Goal: Find specific page/section: Find specific page/section

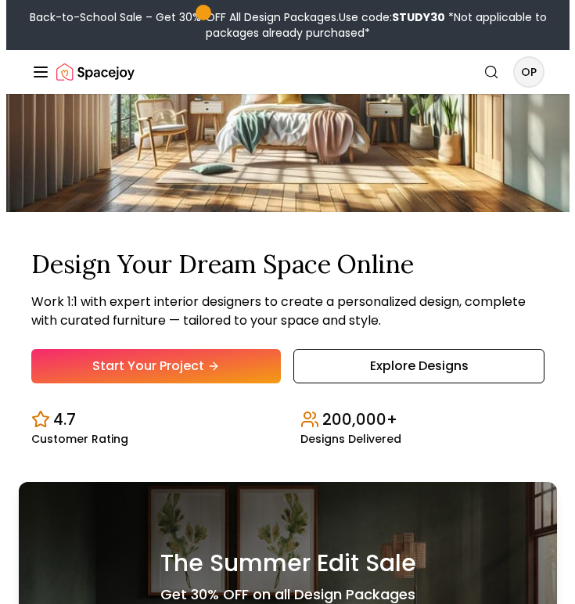
scroll to position [51, 0]
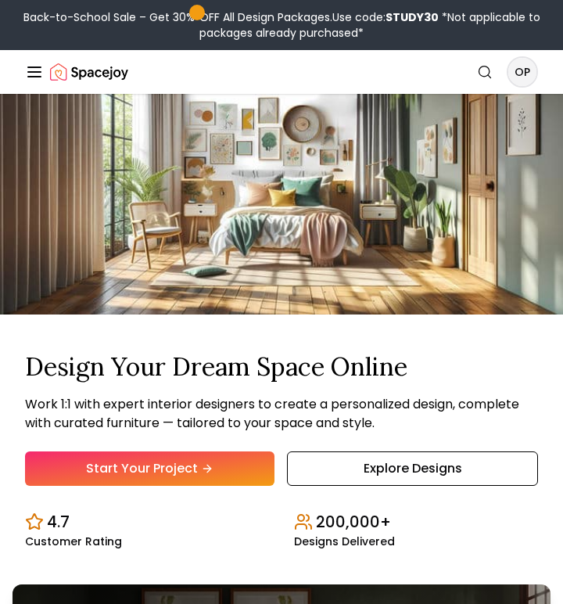
click at [543, 63] on div "Spacejoy Search OP How It Works Design Portfolio Pricing AI Design Shop Search …" at bounding box center [281, 72] width 563 height 44
click at [502, 91] on nav "Spacejoy Search OP How It Works Design Portfolio Pricing AI Design Shop Search …" at bounding box center [281, 72] width 513 height 44
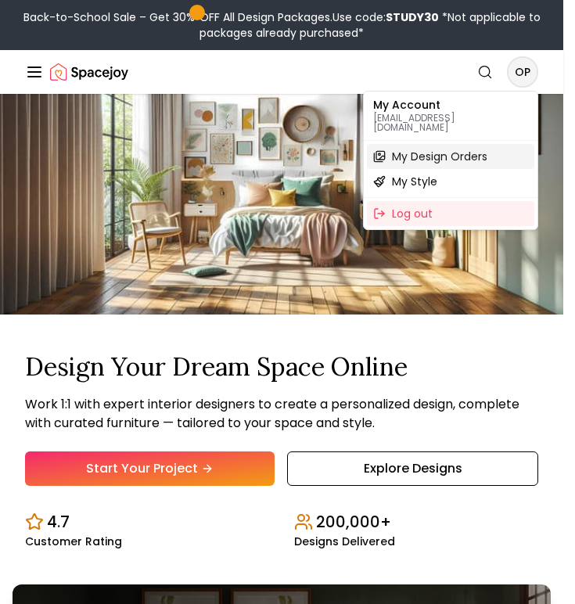
click at [475, 149] on span "My Design Orders" at bounding box center [439, 157] width 95 height 16
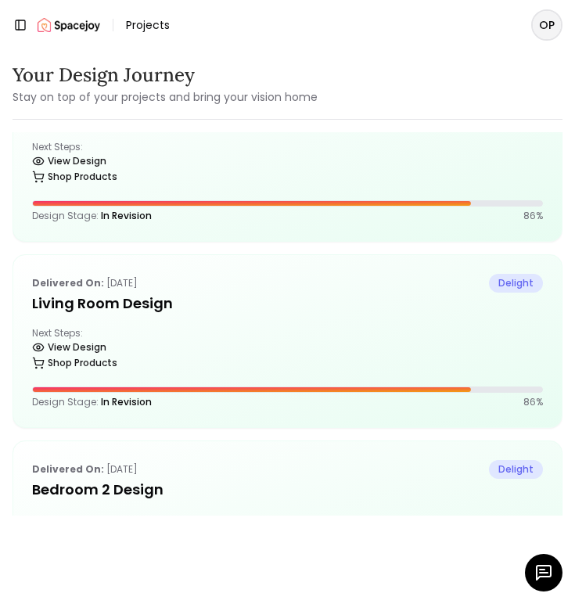
scroll to position [228, 0]
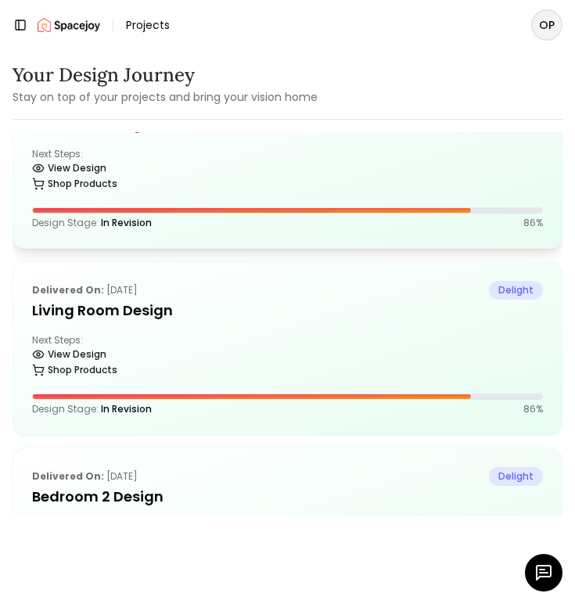
click at [335, 159] on div "Next Steps: View Design Shop Products" at bounding box center [287, 171] width 511 height 47
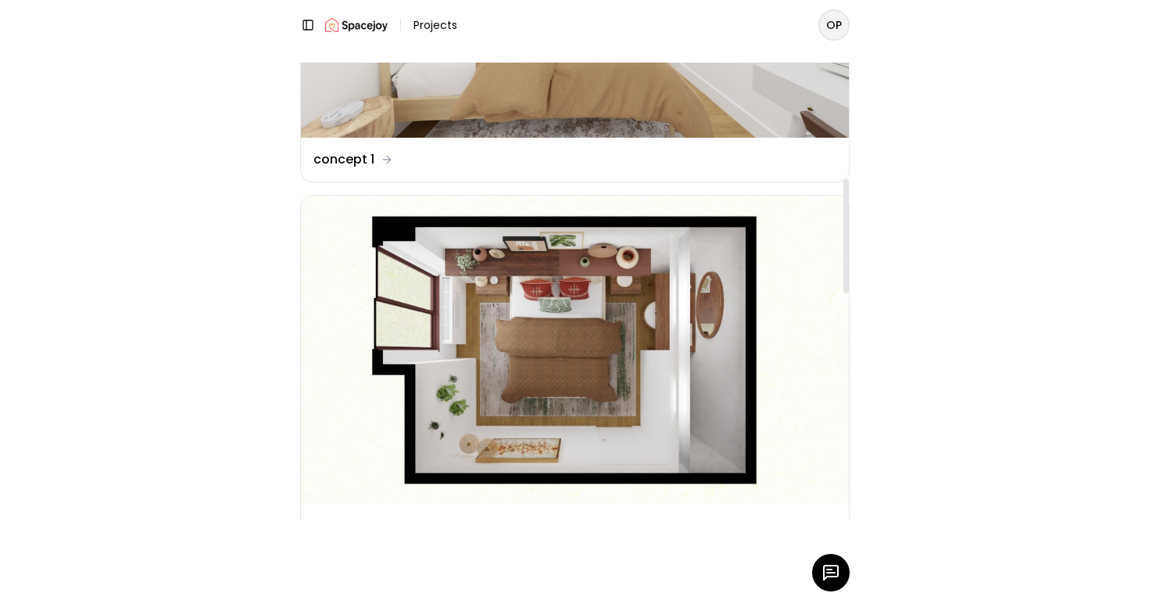
scroll to position [463, 0]
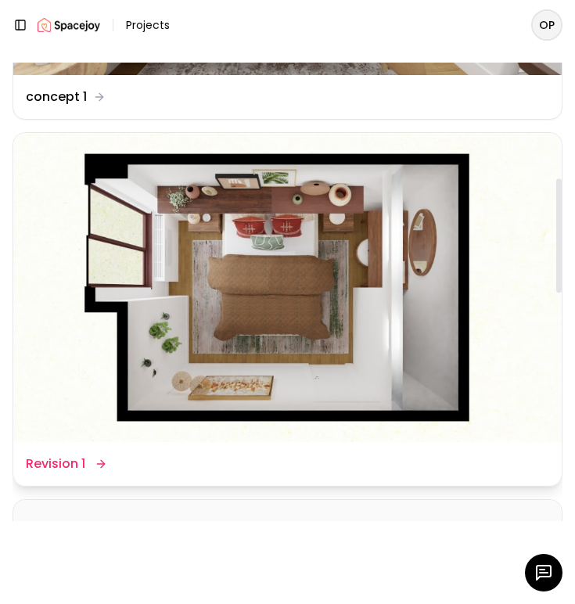
click at [323, 390] on img at bounding box center [287, 287] width 548 height 308
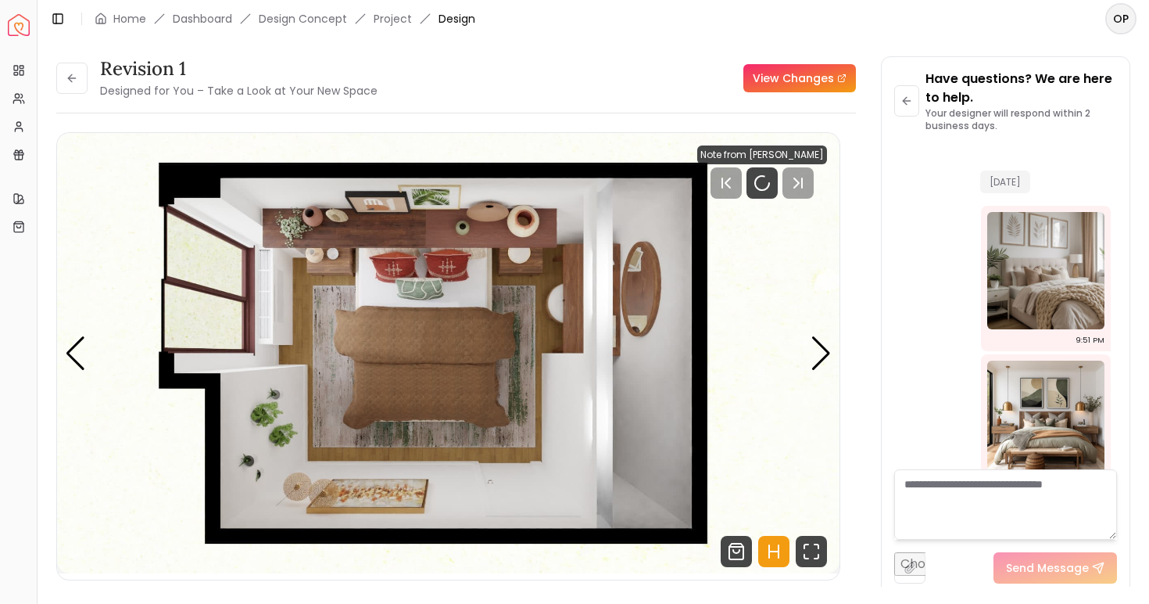
scroll to position [3585, 0]
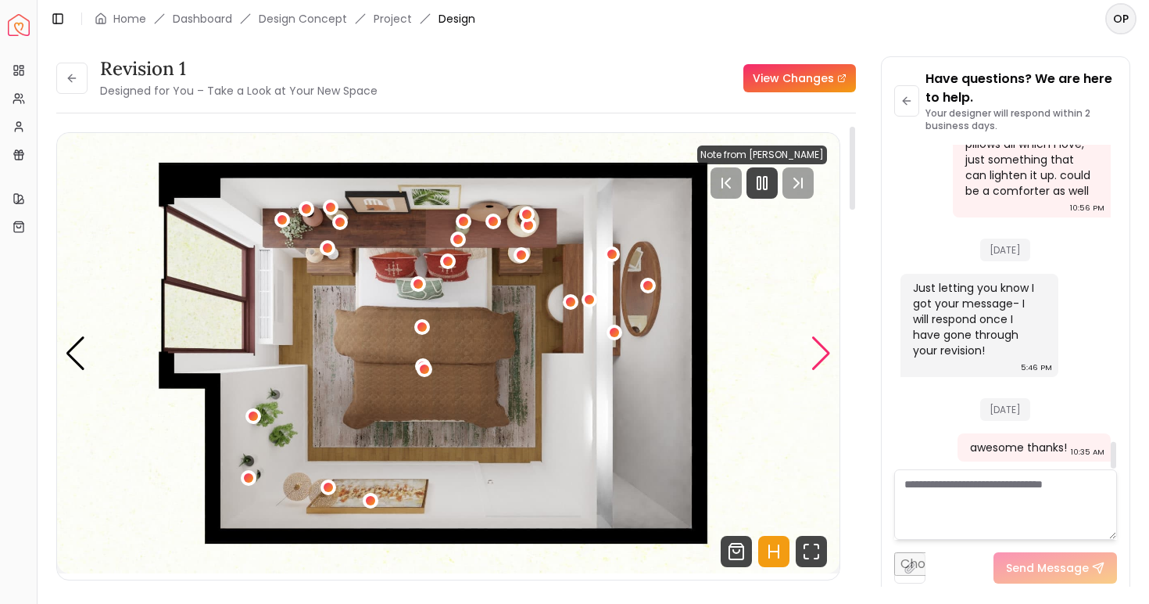
click at [562, 360] on div "Next slide" at bounding box center [821, 353] width 21 height 34
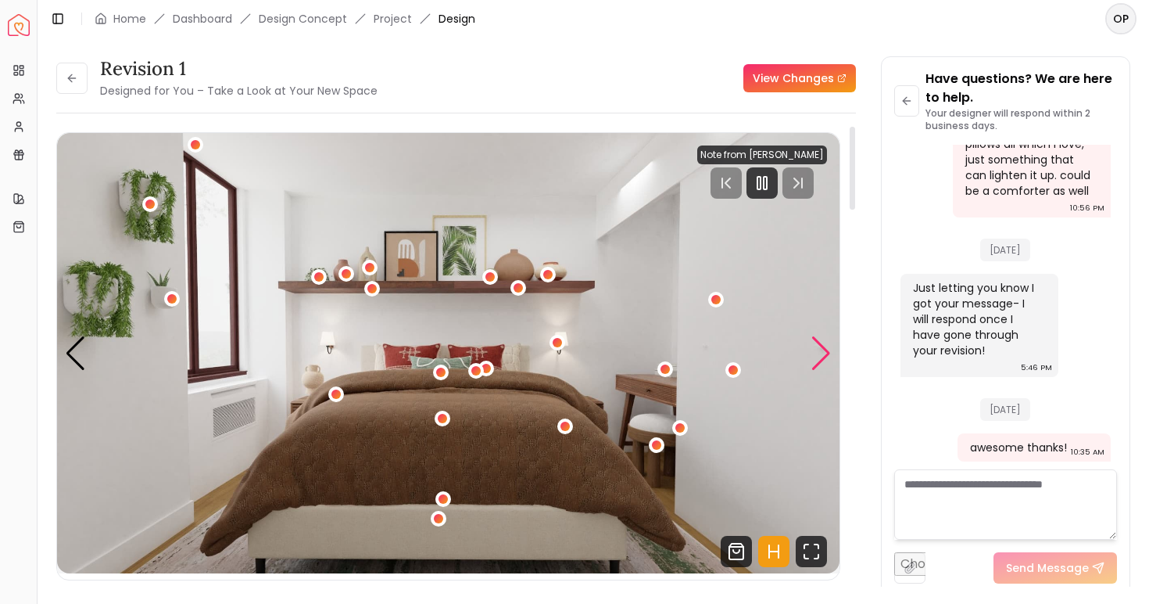
click at [562, 360] on div "Next slide" at bounding box center [821, 353] width 21 height 34
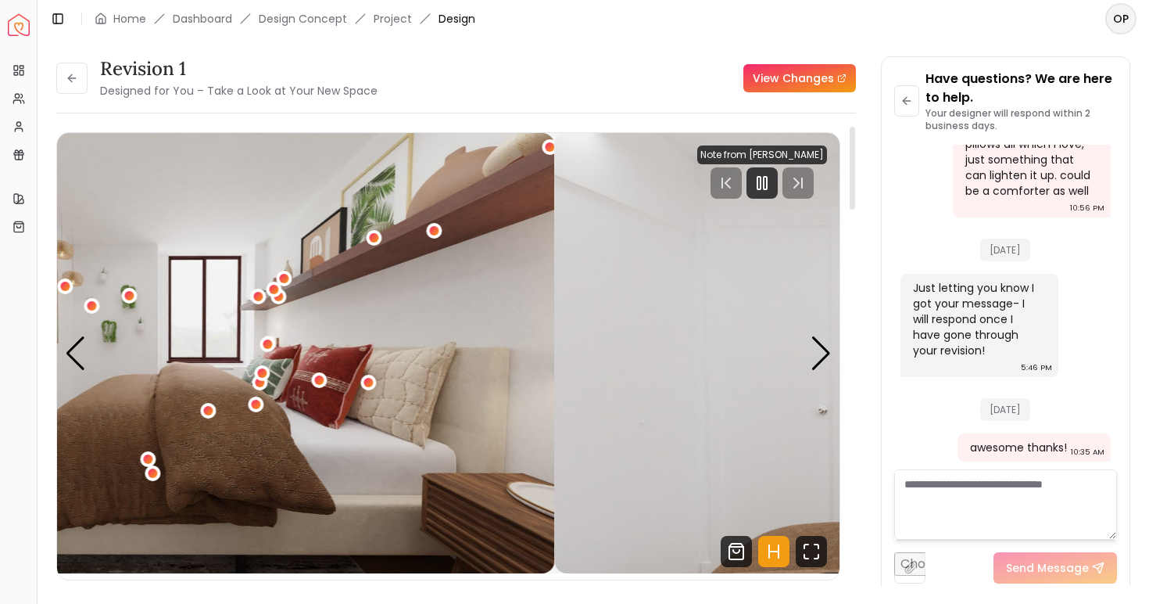
click at [562, 334] on img "4 / 5" at bounding box center [945, 353] width 783 height 440
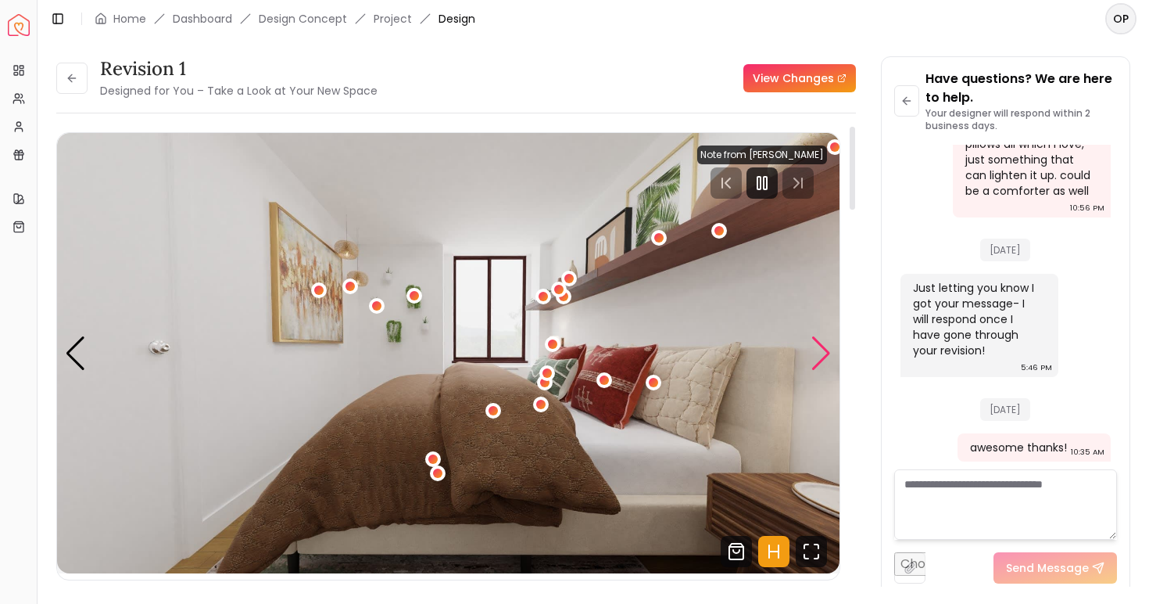
click at [562, 349] on div "Next slide" at bounding box center [821, 353] width 21 height 34
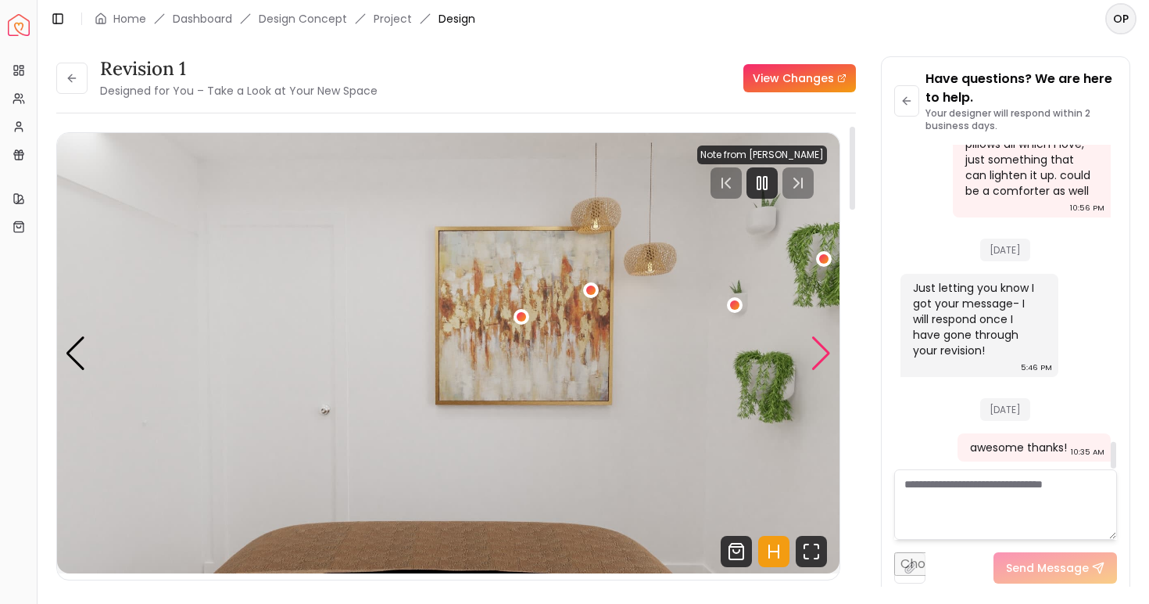
click at [562, 358] on div "Next slide" at bounding box center [821, 353] width 21 height 34
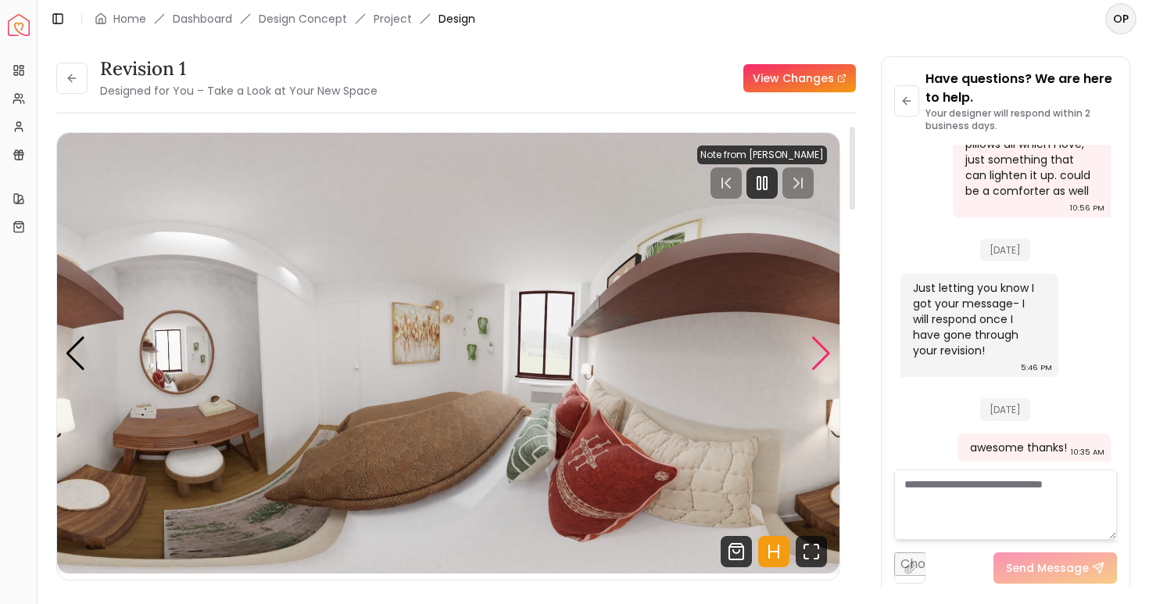
click at [562, 358] on div "Next slide" at bounding box center [821, 353] width 21 height 34
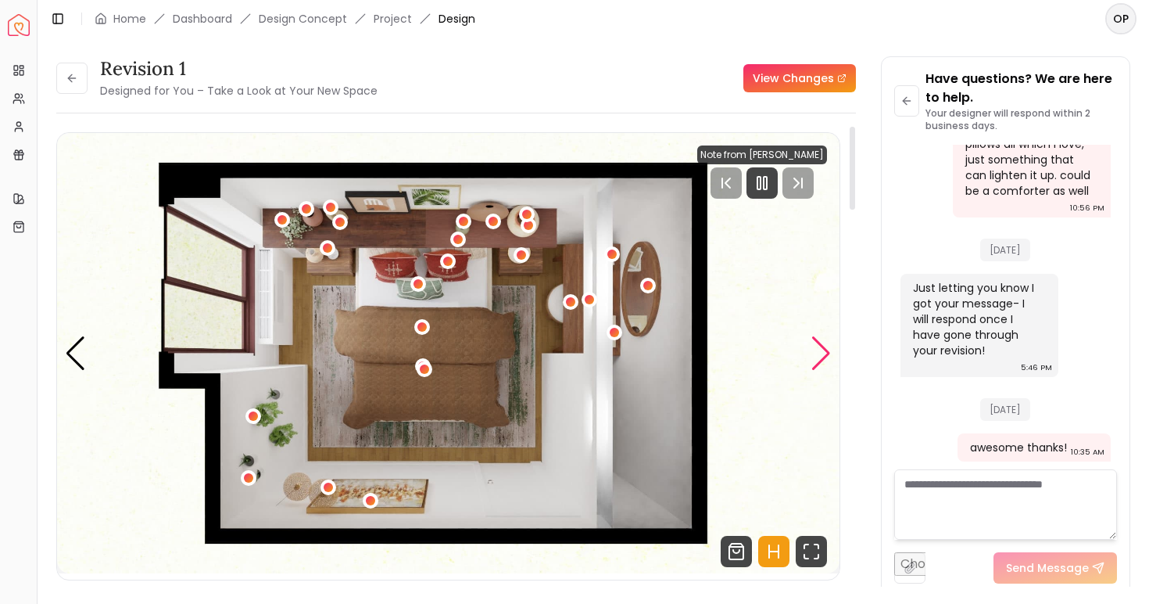
click at [562, 358] on div "Next slide" at bounding box center [821, 353] width 21 height 34
